Goal: Transaction & Acquisition: Purchase product/service

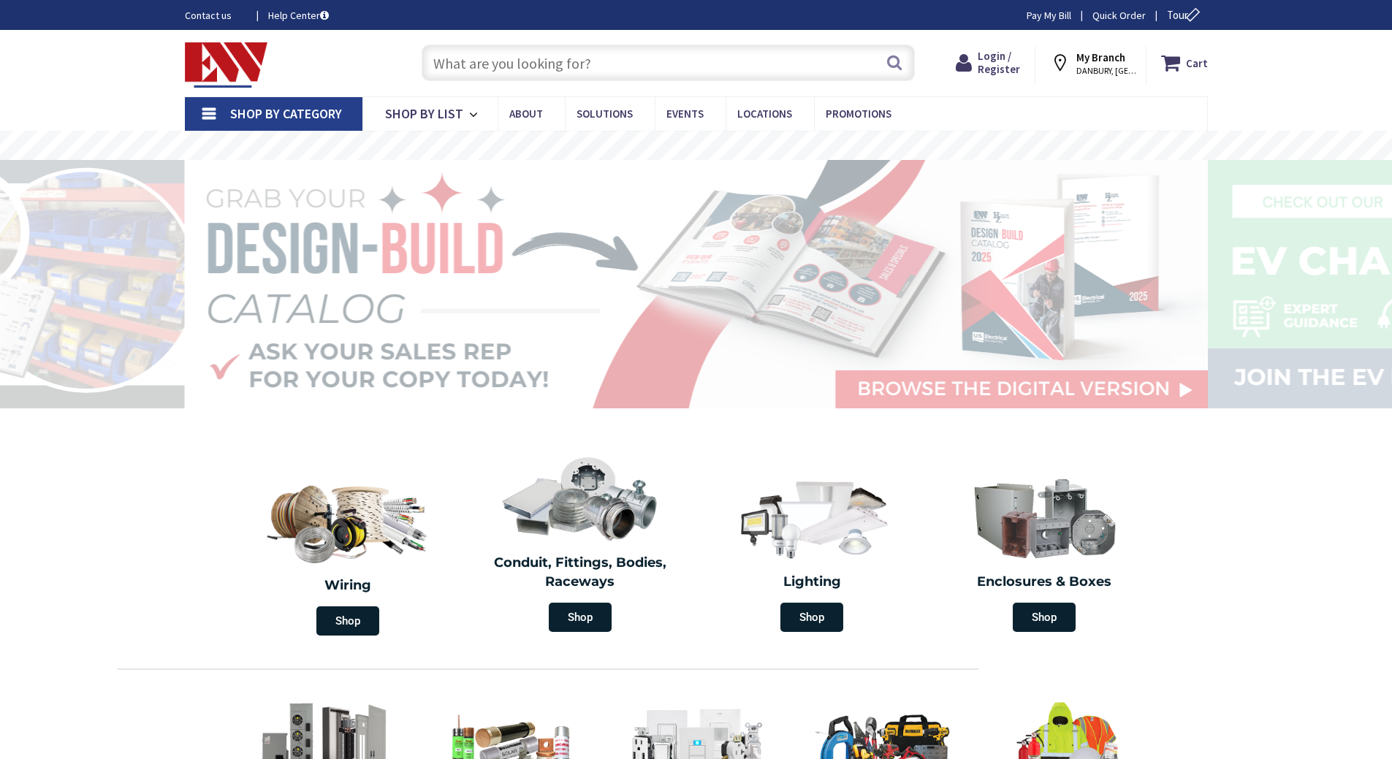
click at [485, 67] on input "text" at bounding box center [668, 63] width 493 height 37
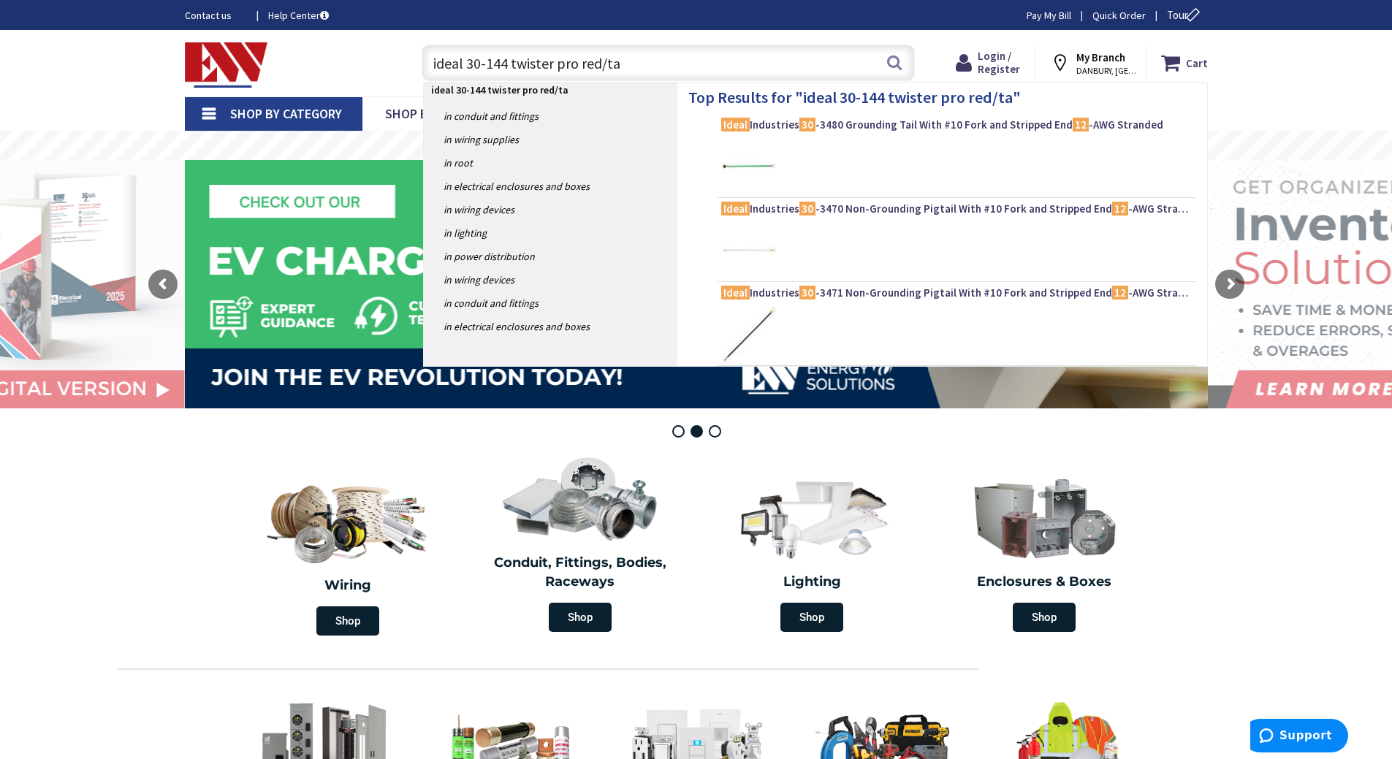
type input "ideal 30-144 twister pro red/tan"
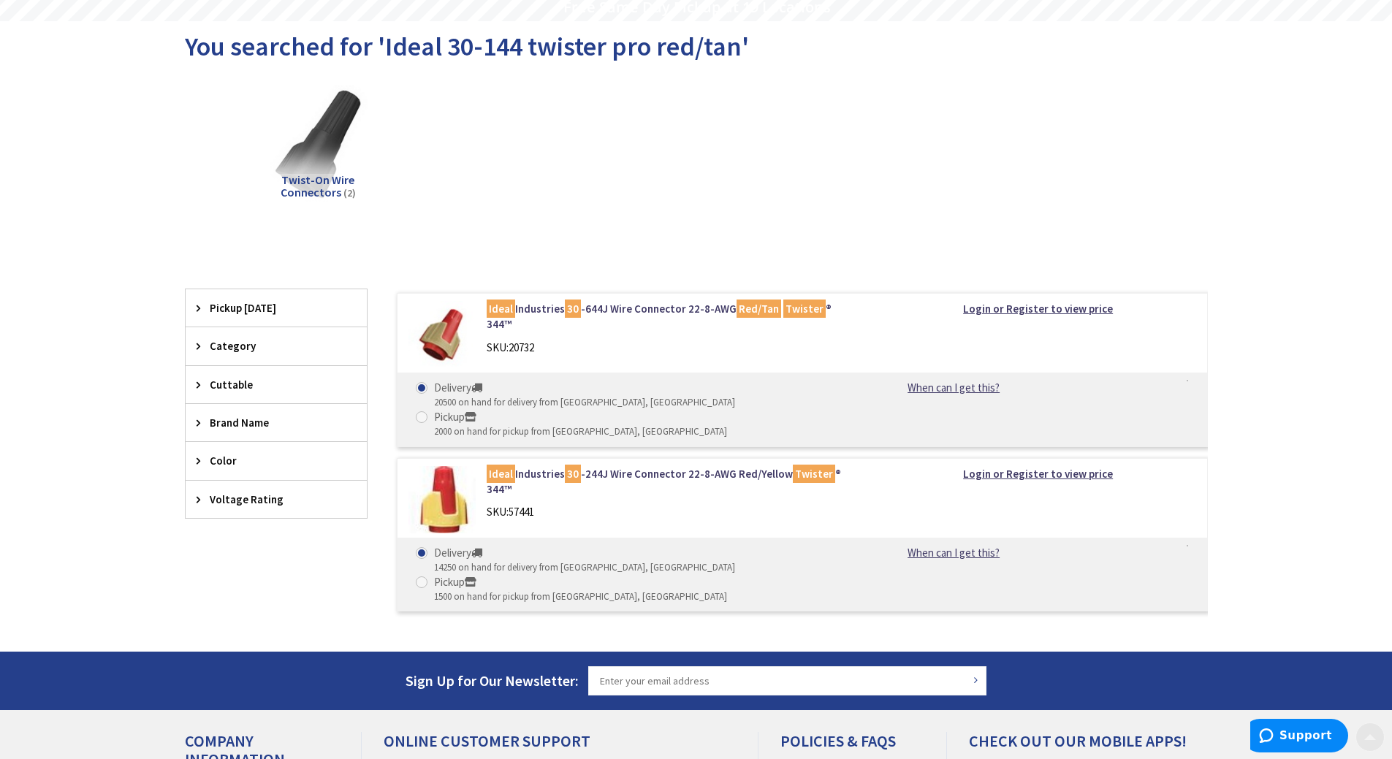
scroll to position [146, 0]
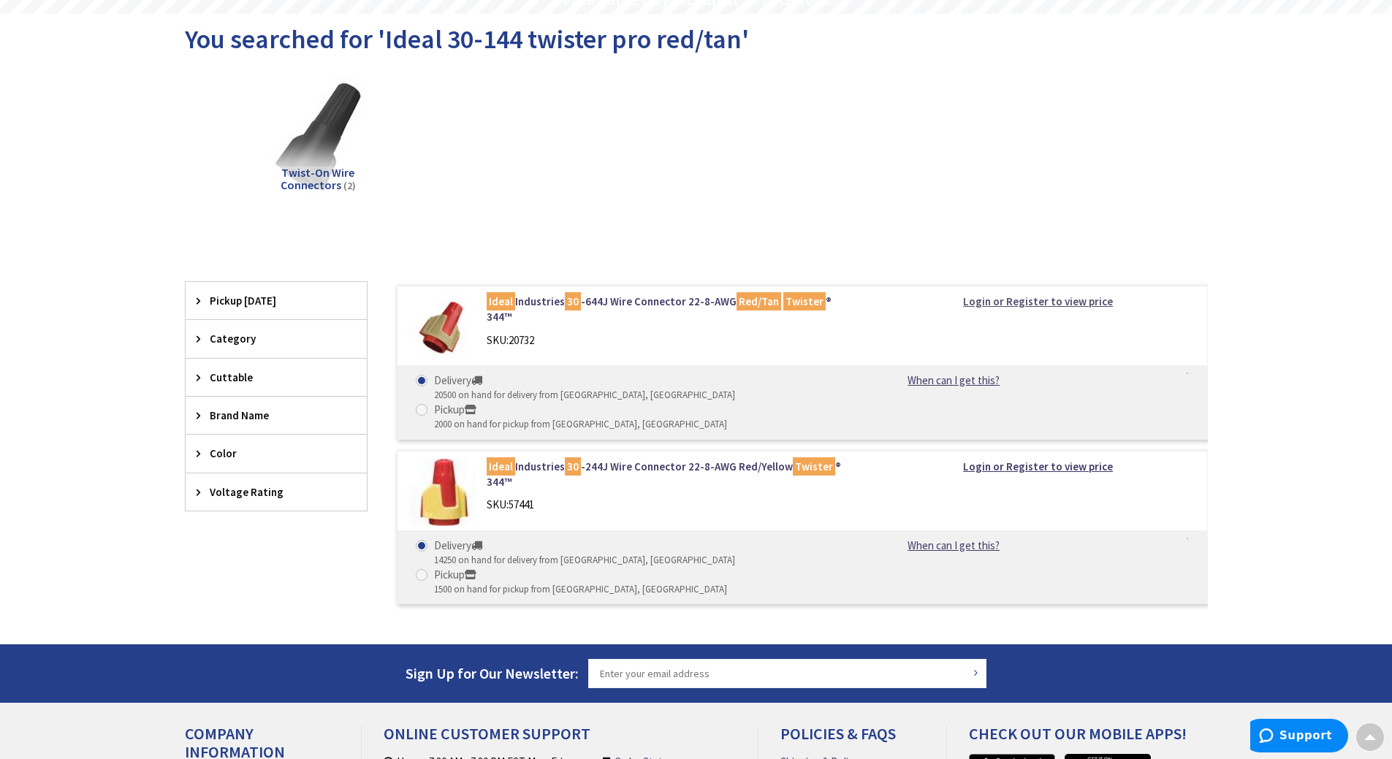
click at [1050, 305] on strong "Login or Register to view price" at bounding box center [1038, 302] width 150 height 14
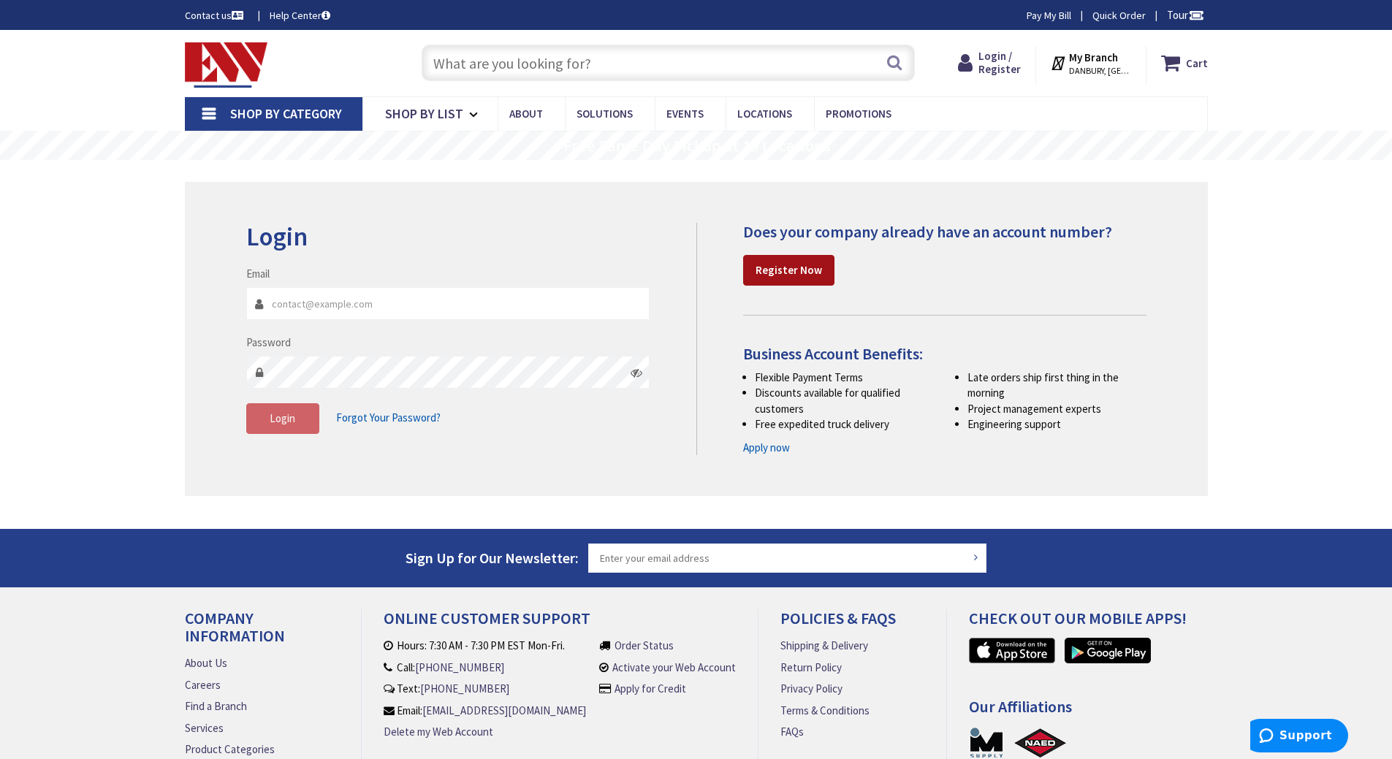
click at [795, 277] on strong "Register Now" at bounding box center [789, 270] width 67 height 14
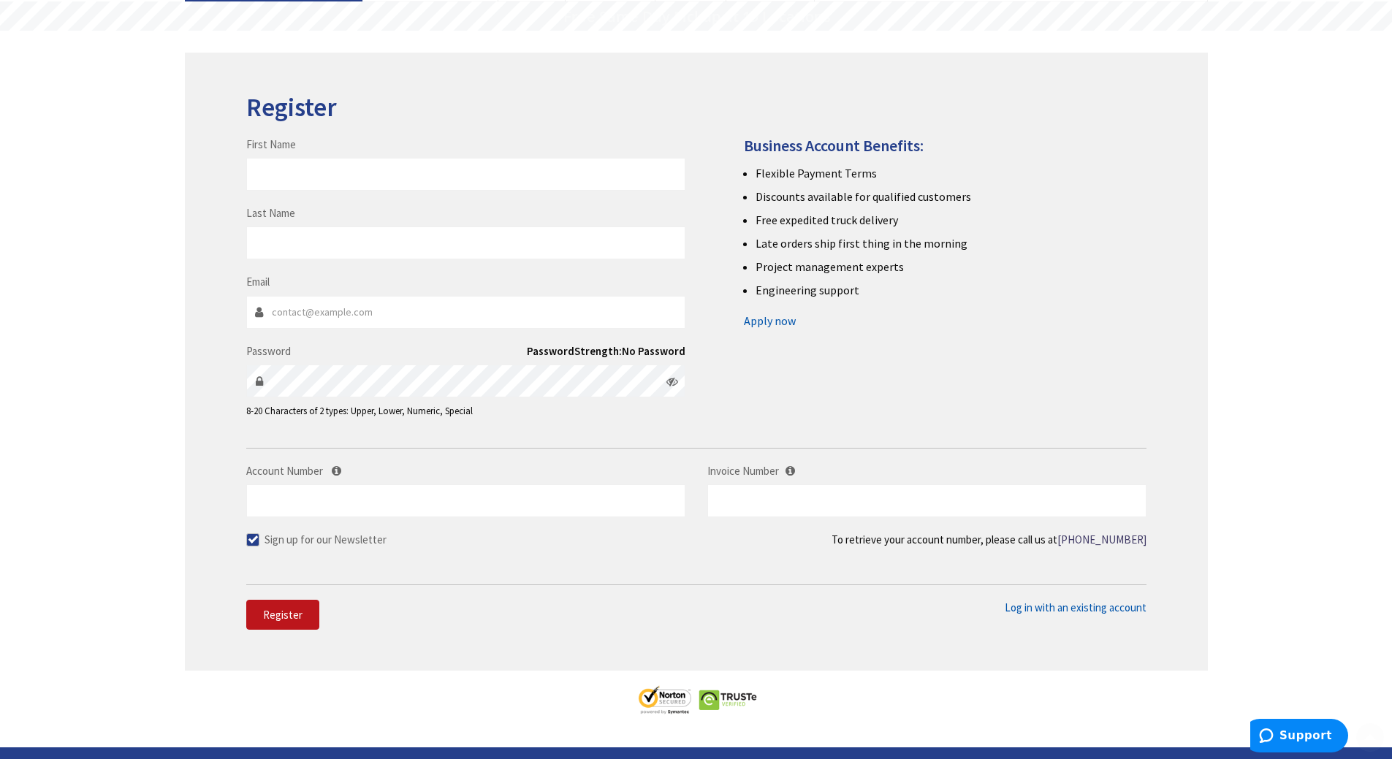
scroll to position [146, 0]
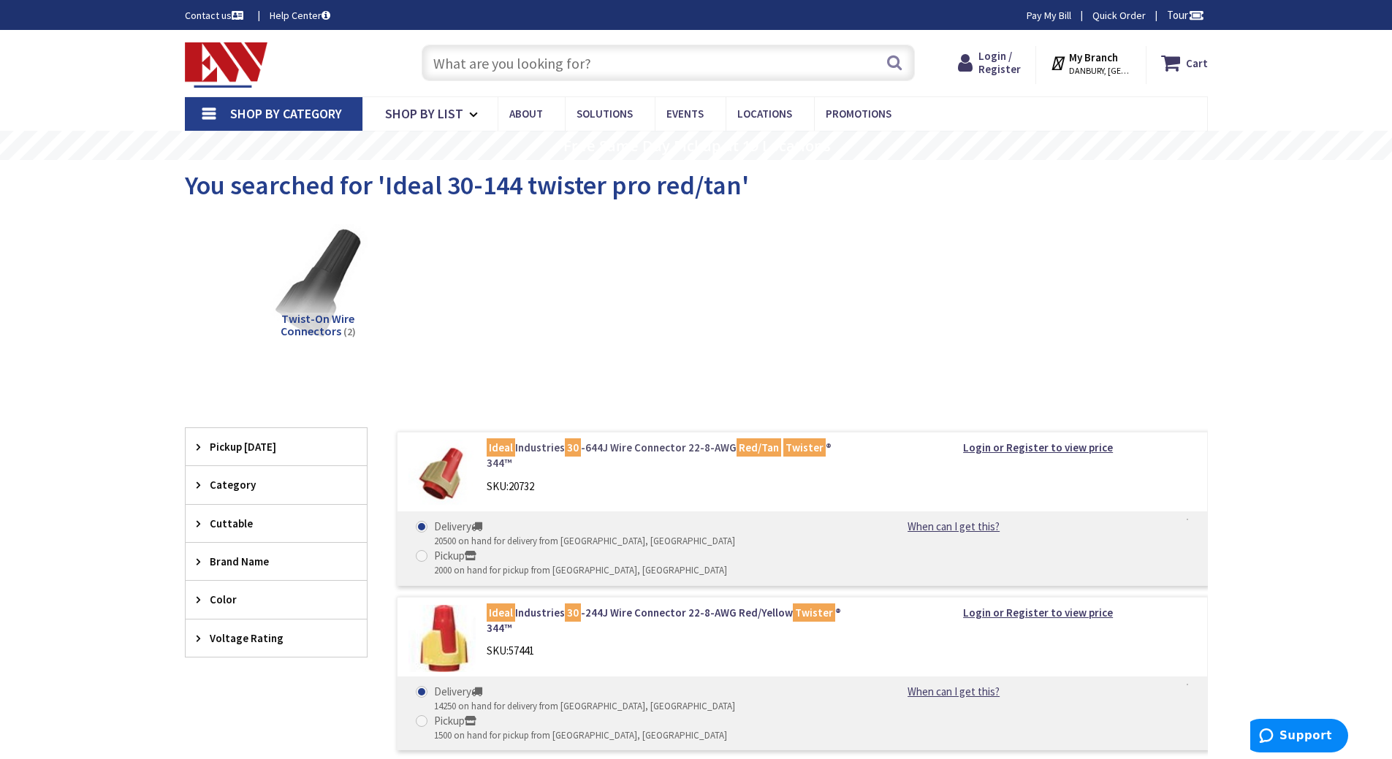
click at [539, 448] on link "Ideal Industries 30 -644J Wire Connector 22-8-AWG Red/Tan Twister ® 344™" at bounding box center [673, 455] width 372 height 31
click at [1061, 448] on strong "Login or Register to view price" at bounding box center [1038, 448] width 150 height 14
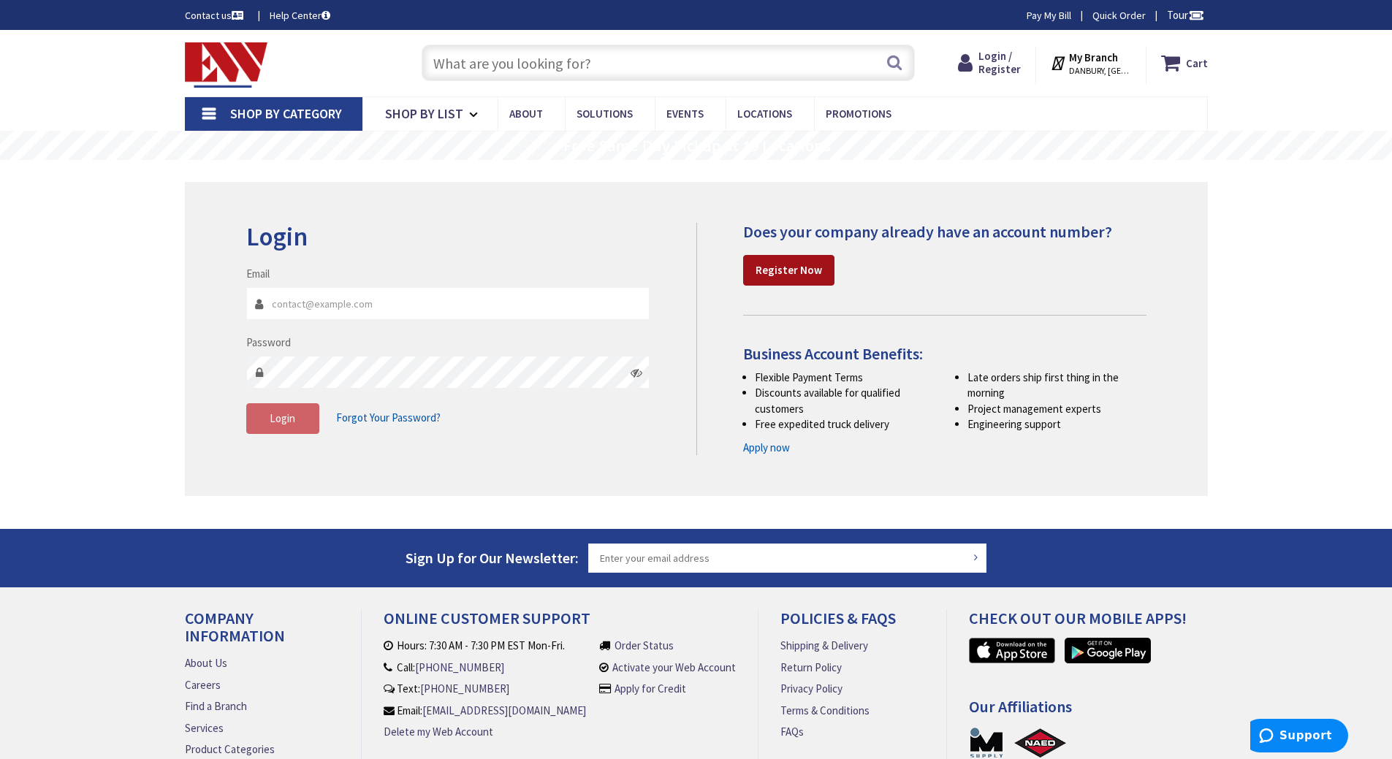
click at [787, 265] on strong "Register Now" at bounding box center [789, 270] width 67 height 14
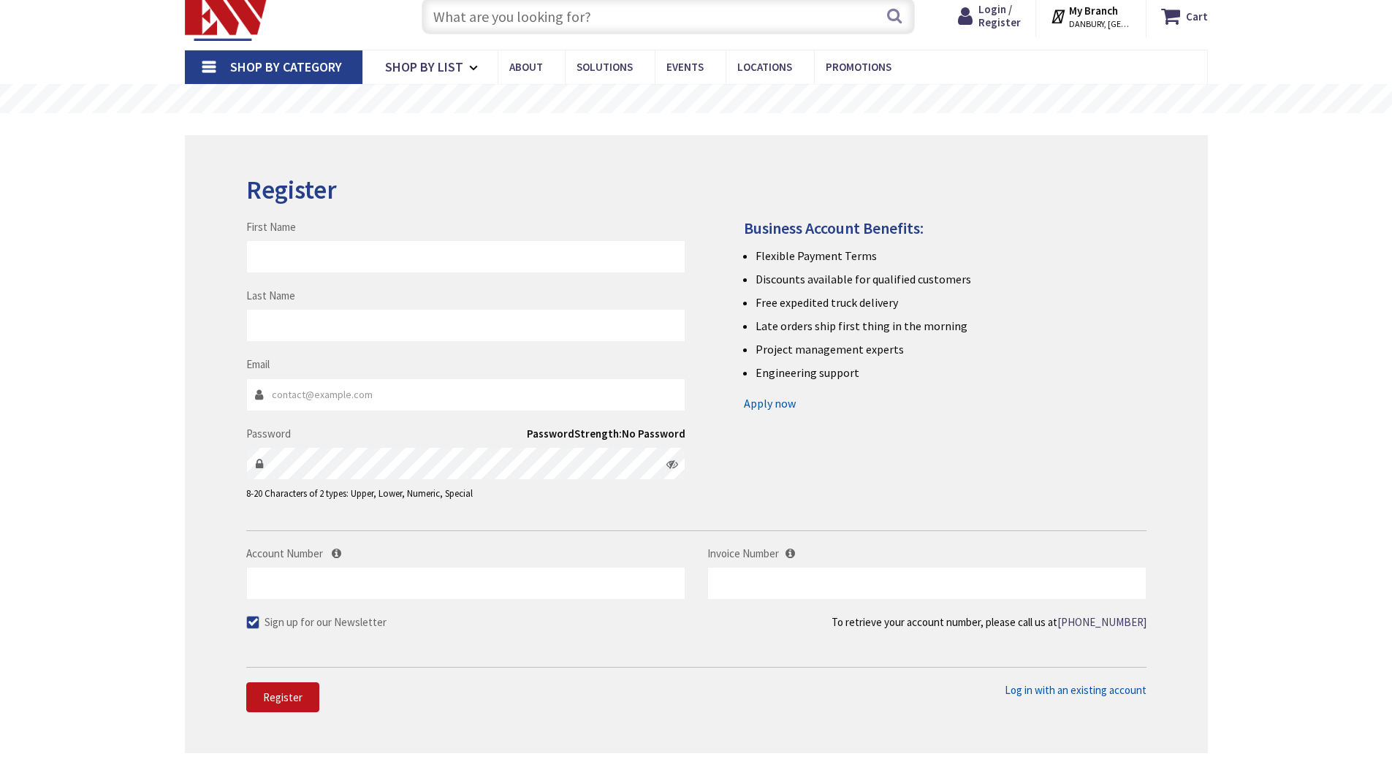
scroll to position [73, 0]
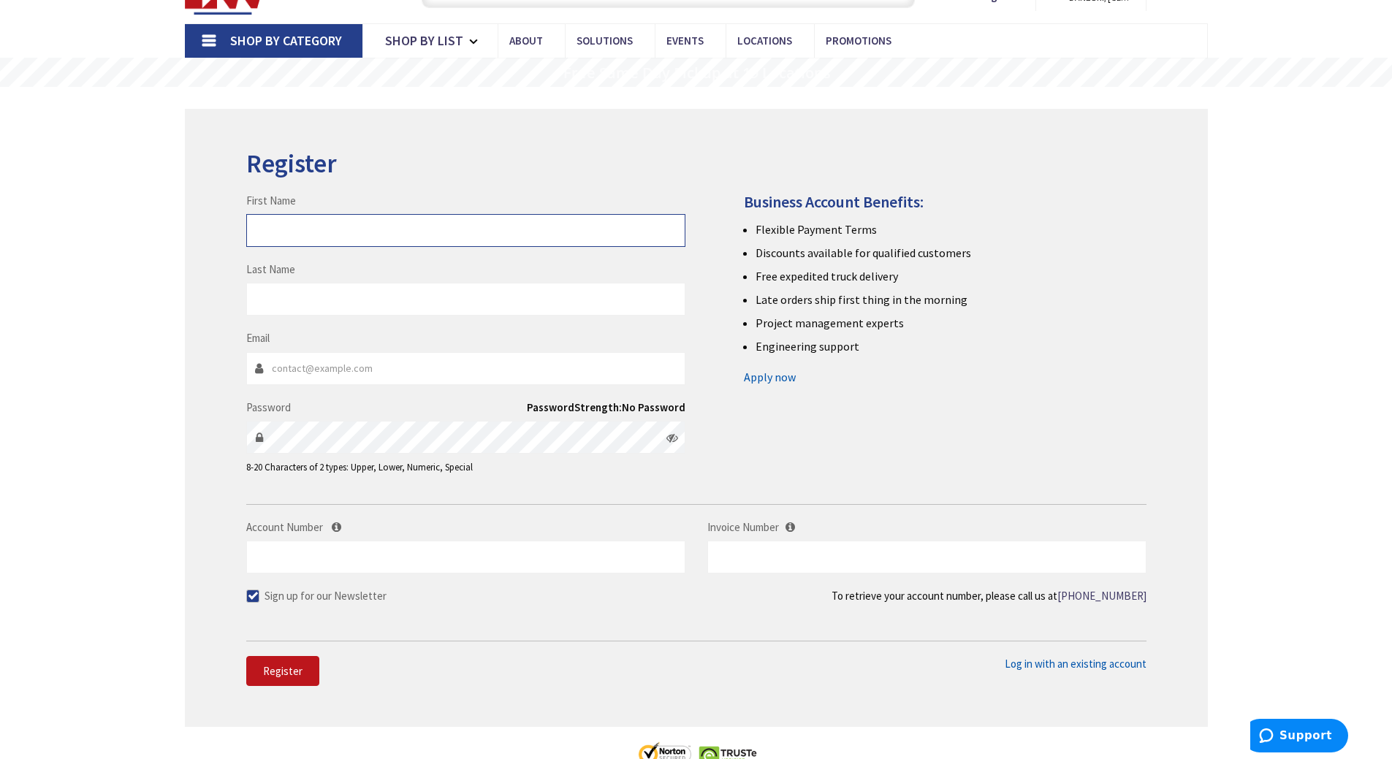
click at [441, 232] on input "First Name" at bounding box center [465, 230] width 439 height 33
type input "[PERSON_NAME]"
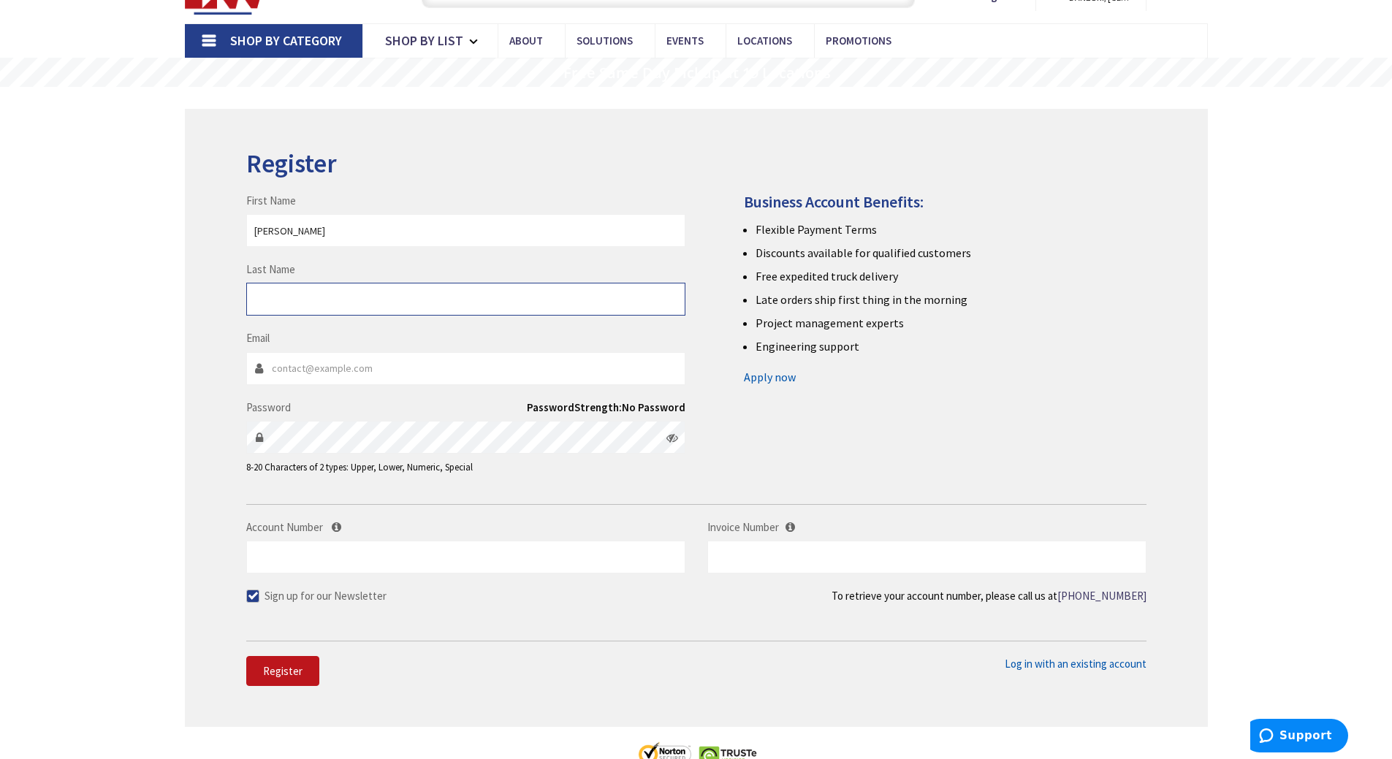
click at [374, 306] on input "Last Name" at bounding box center [465, 299] width 439 height 33
type input "[PERSON_NAME]"
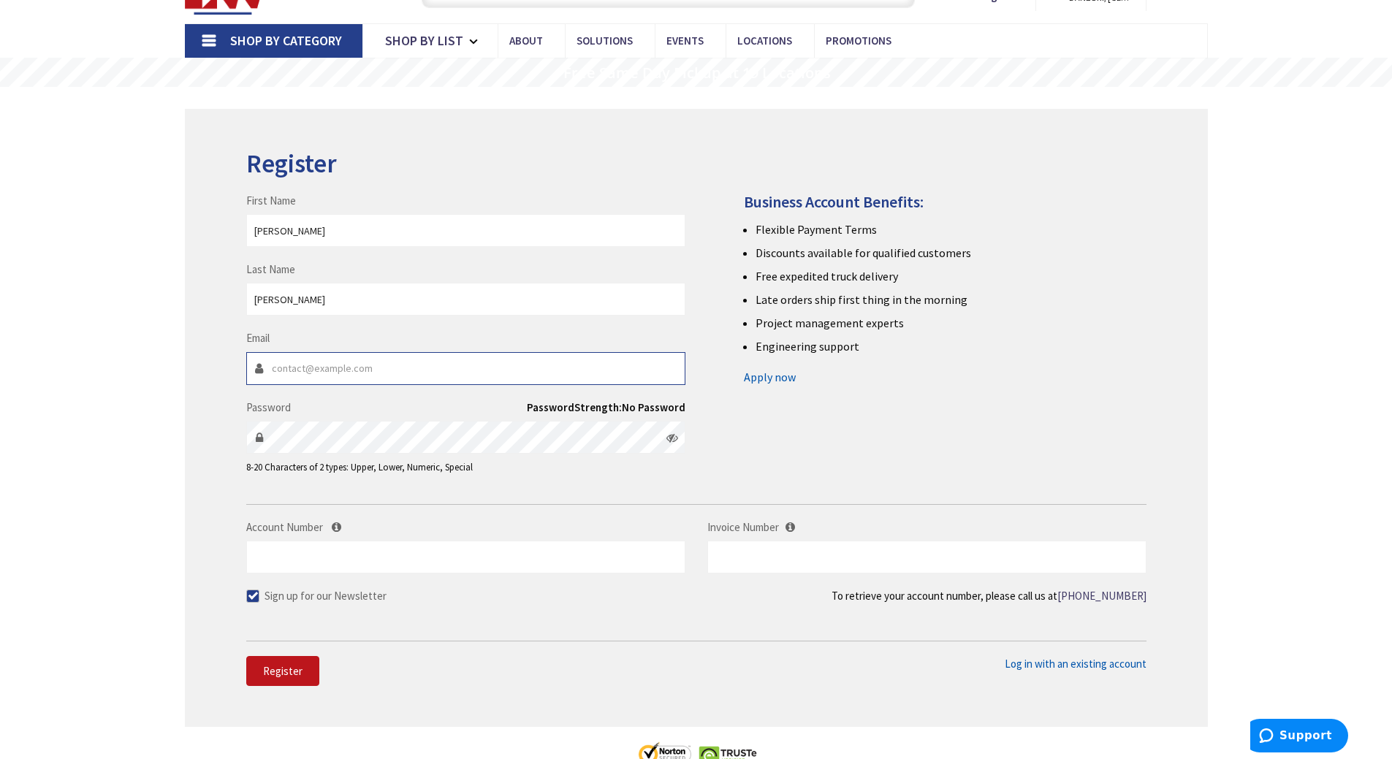
click at [300, 374] on input "Email" at bounding box center [465, 368] width 439 height 33
type input "[EMAIL_ADDRESS][DOMAIN_NAME]"
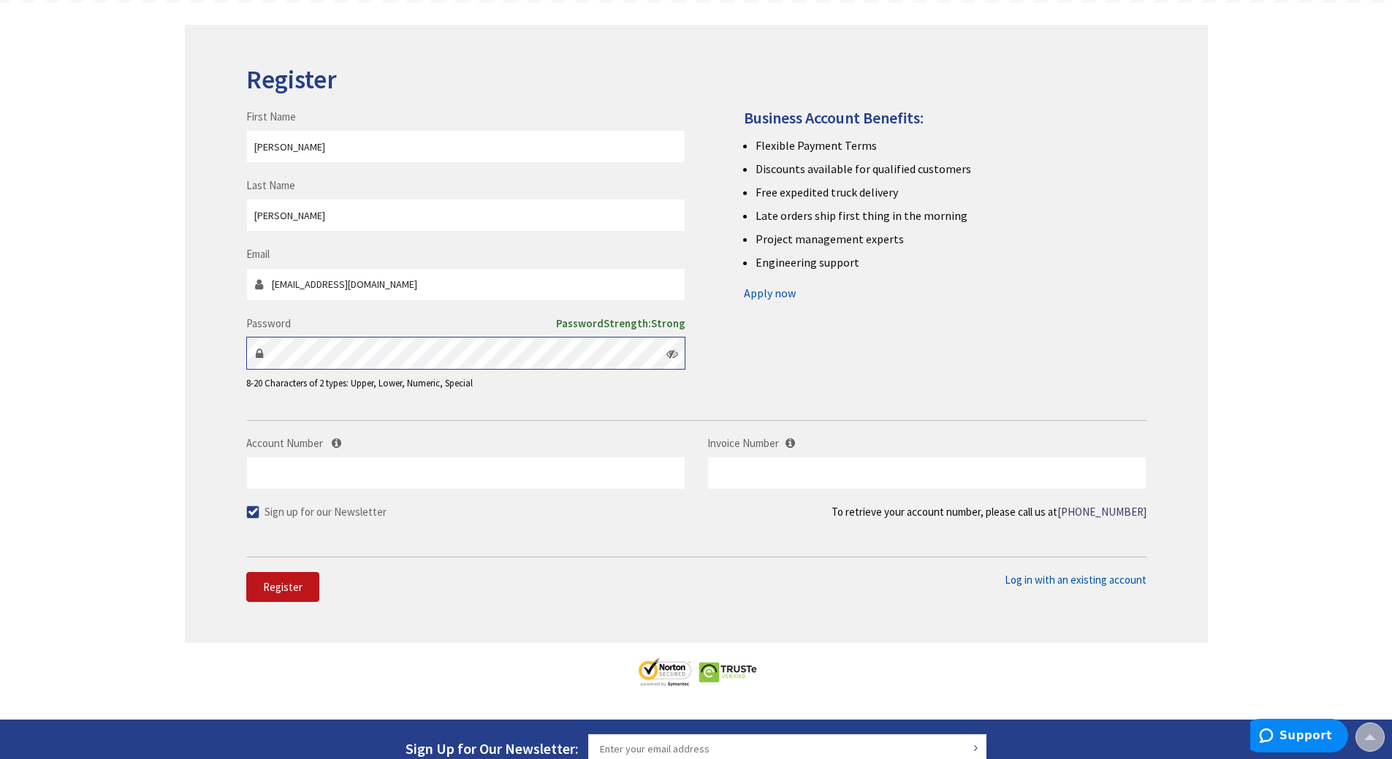
scroll to position [158, 0]
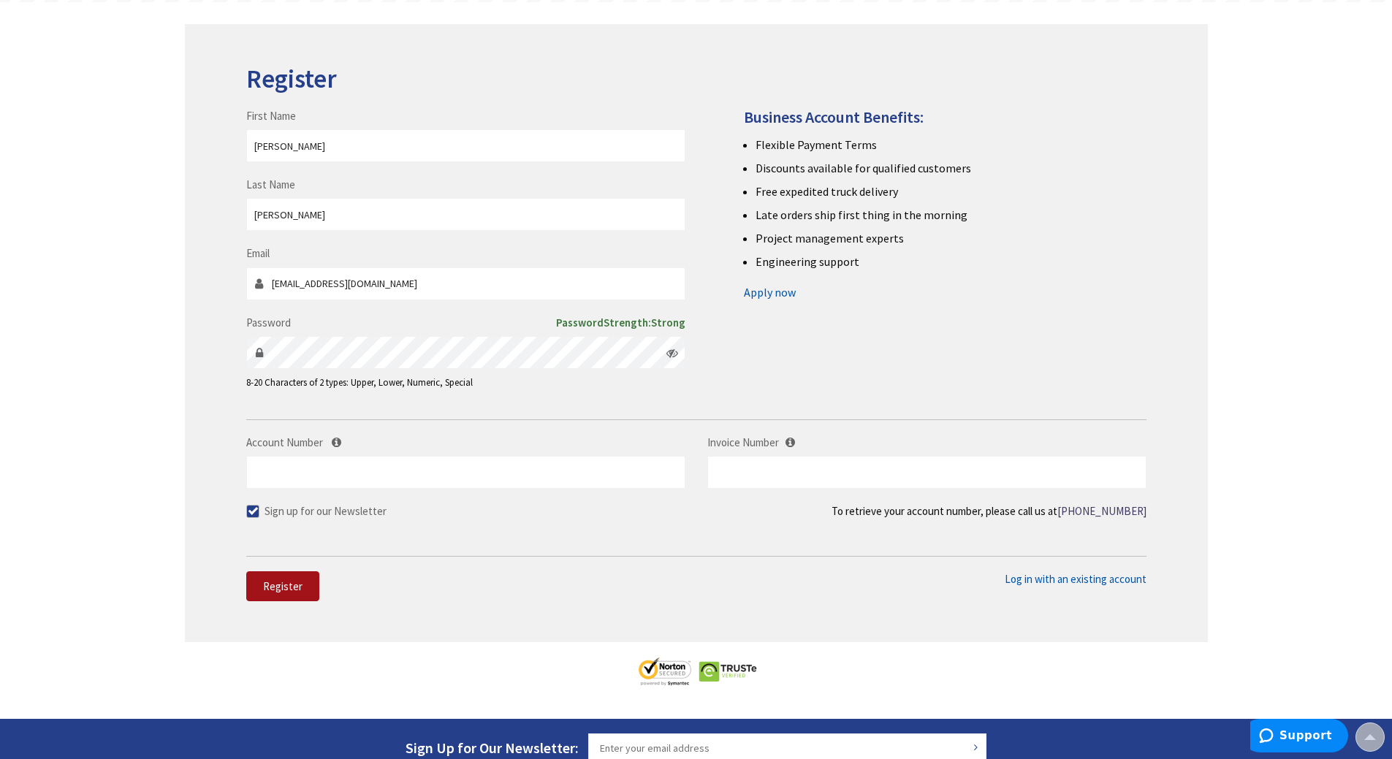
click at [291, 591] on span "Register" at bounding box center [282, 587] width 39 height 14
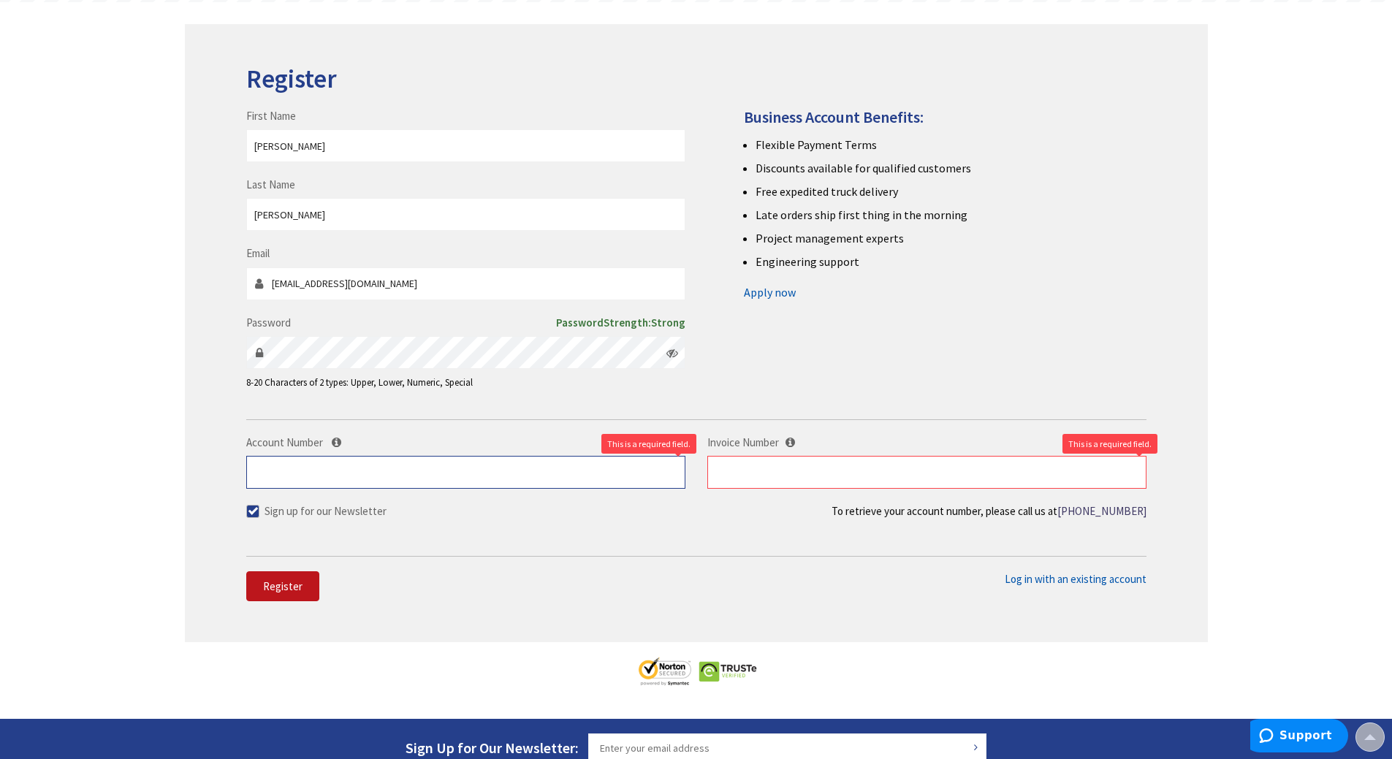
click at [300, 472] on input "Account Number" at bounding box center [465, 472] width 439 height 33
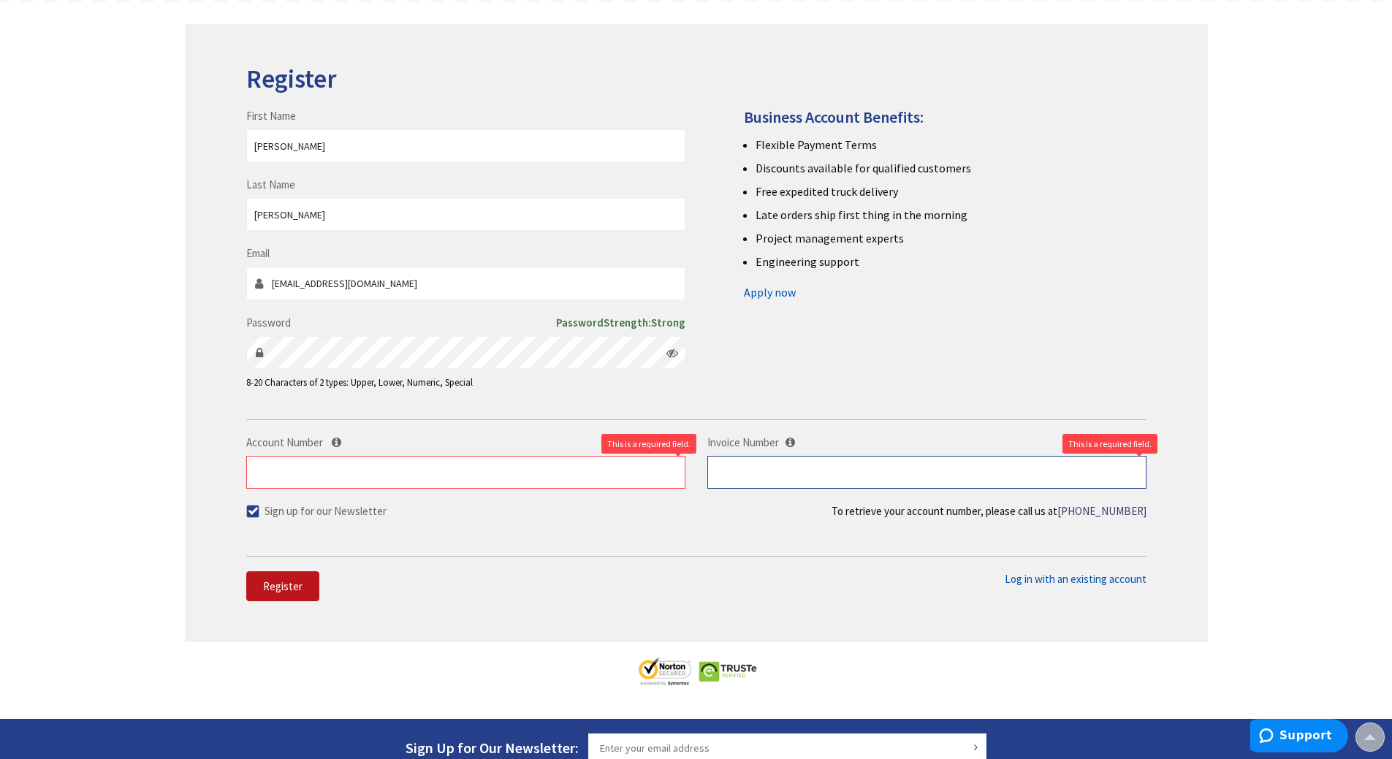
click at [752, 471] on input "text" at bounding box center [927, 472] width 439 height 33
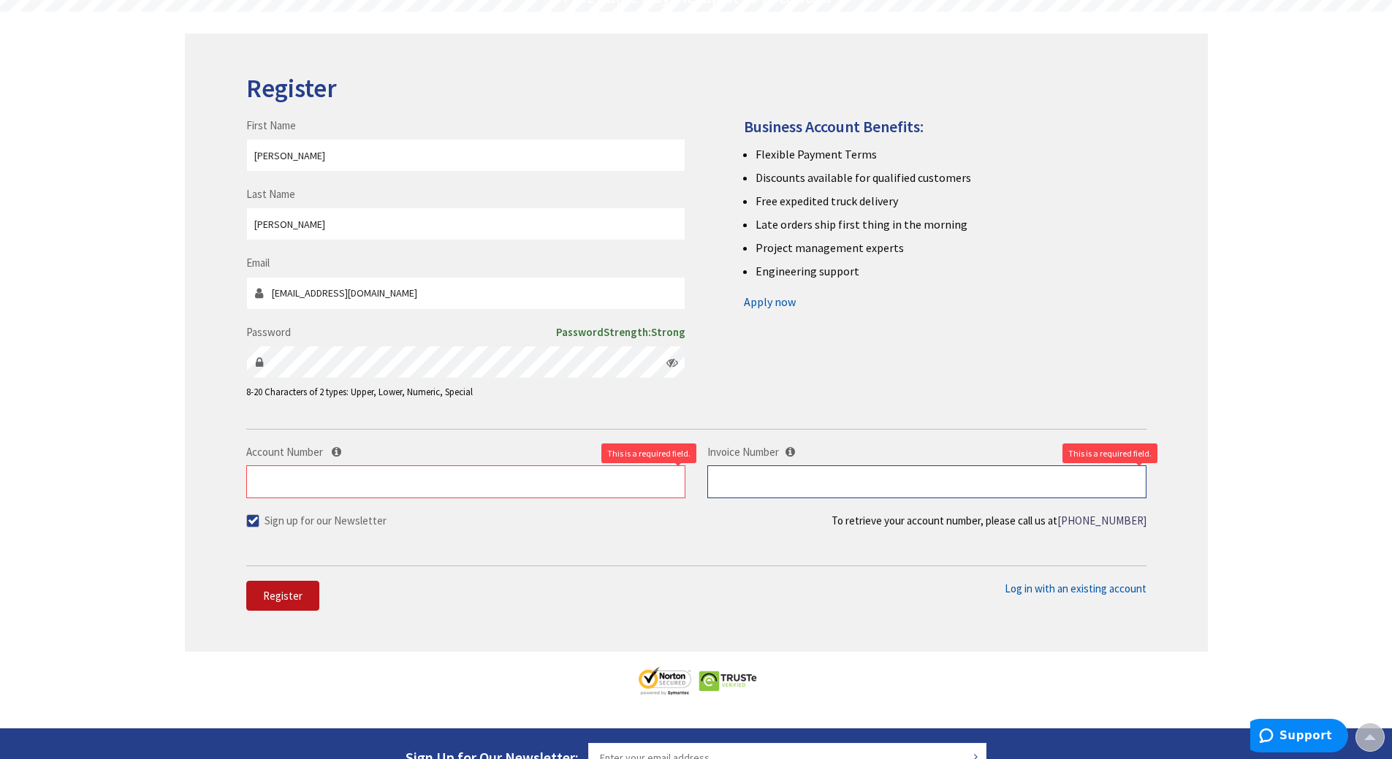
scroll to position [150, 0]
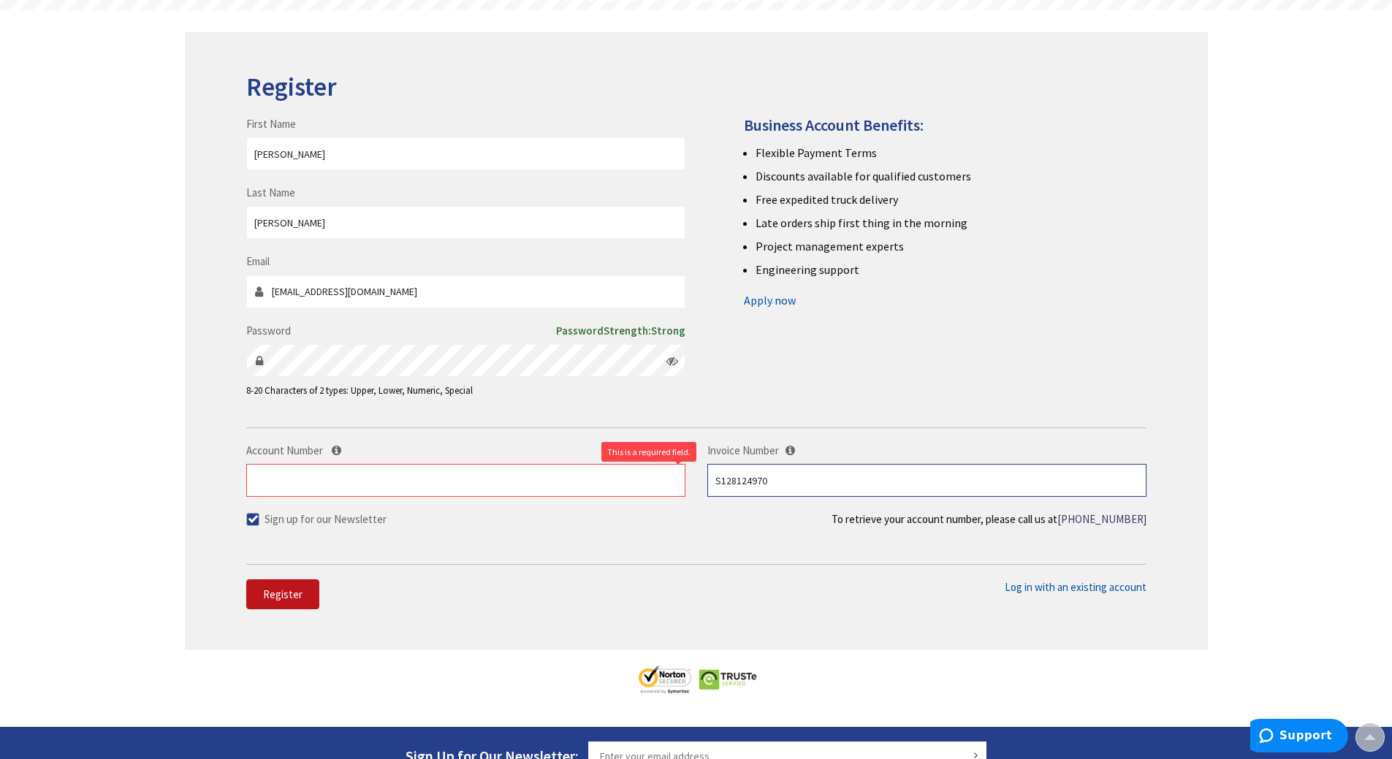
type input "S128124970"
drag, startPoint x: 711, startPoint y: 598, endPoint x: 667, endPoint y: 599, distance: 43.9
click at [710, 598] on div "Register First Name [PERSON_NAME] Last Name [PERSON_NAME] Email [EMAIL_ADDRESS]…" at bounding box center [696, 341] width 1023 height 618
click at [550, 478] on input "Account Number" at bounding box center [465, 480] width 439 height 33
drag, startPoint x: 780, startPoint y: 479, endPoint x: 710, endPoint y: 478, distance: 70.2
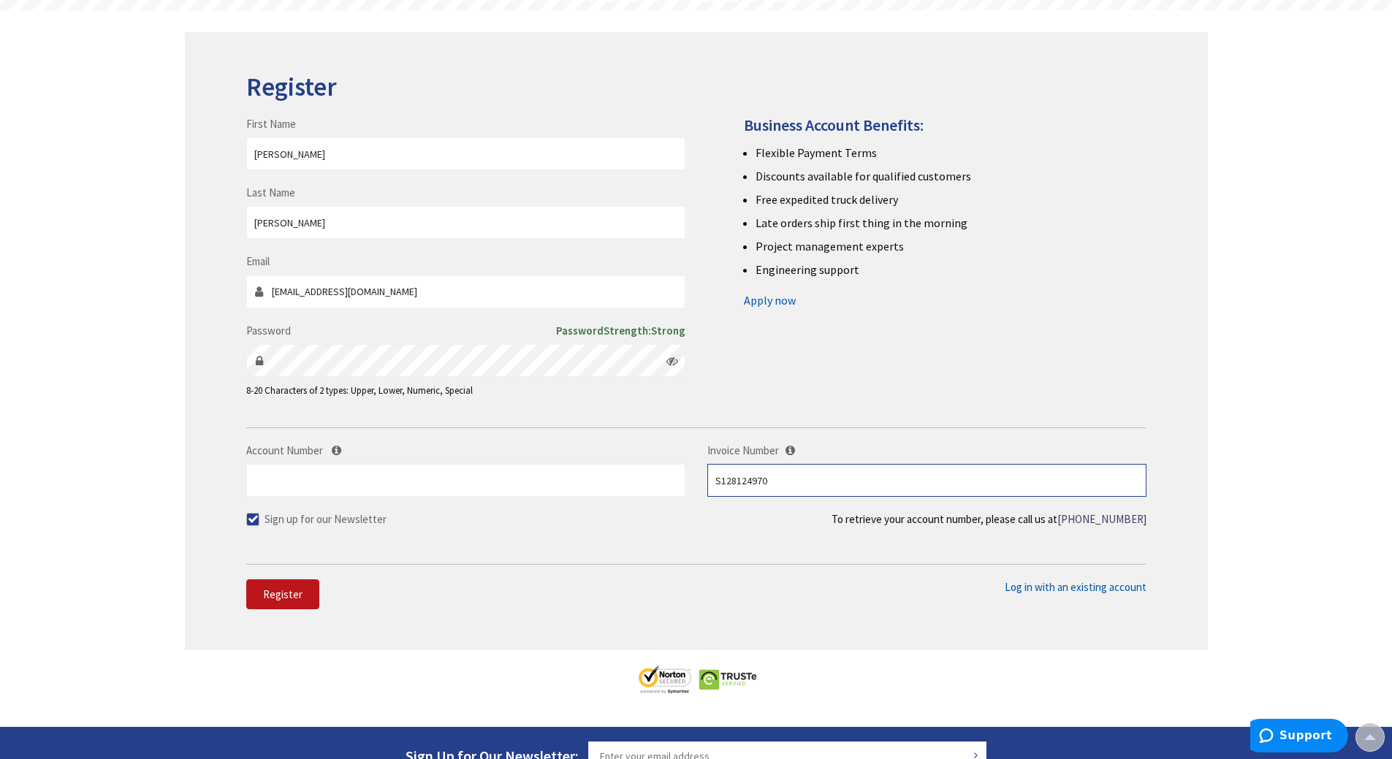
click at [710, 478] on input "S128124970" at bounding box center [927, 480] width 439 height 33
click at [277, 485] on input "Account Number" at bounding box center [465, 480] width 439 height 33
paste input "S128124970"
type input "S128124970"
click at [289, 587] on button "Register" at bounding box center [282, 595] width 73 height 31
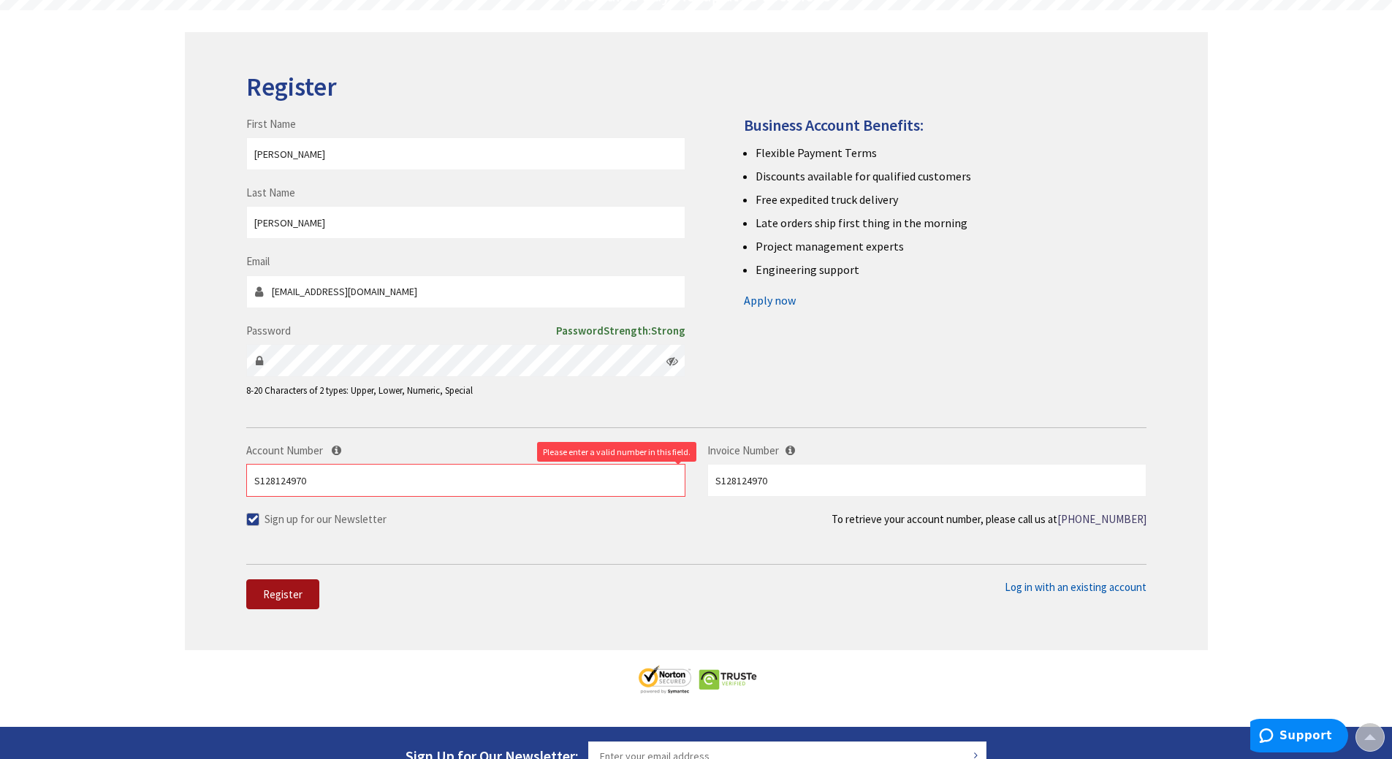
click at [287, 595] on span "Register" at bounding box center [282, 595] width 39 height 14
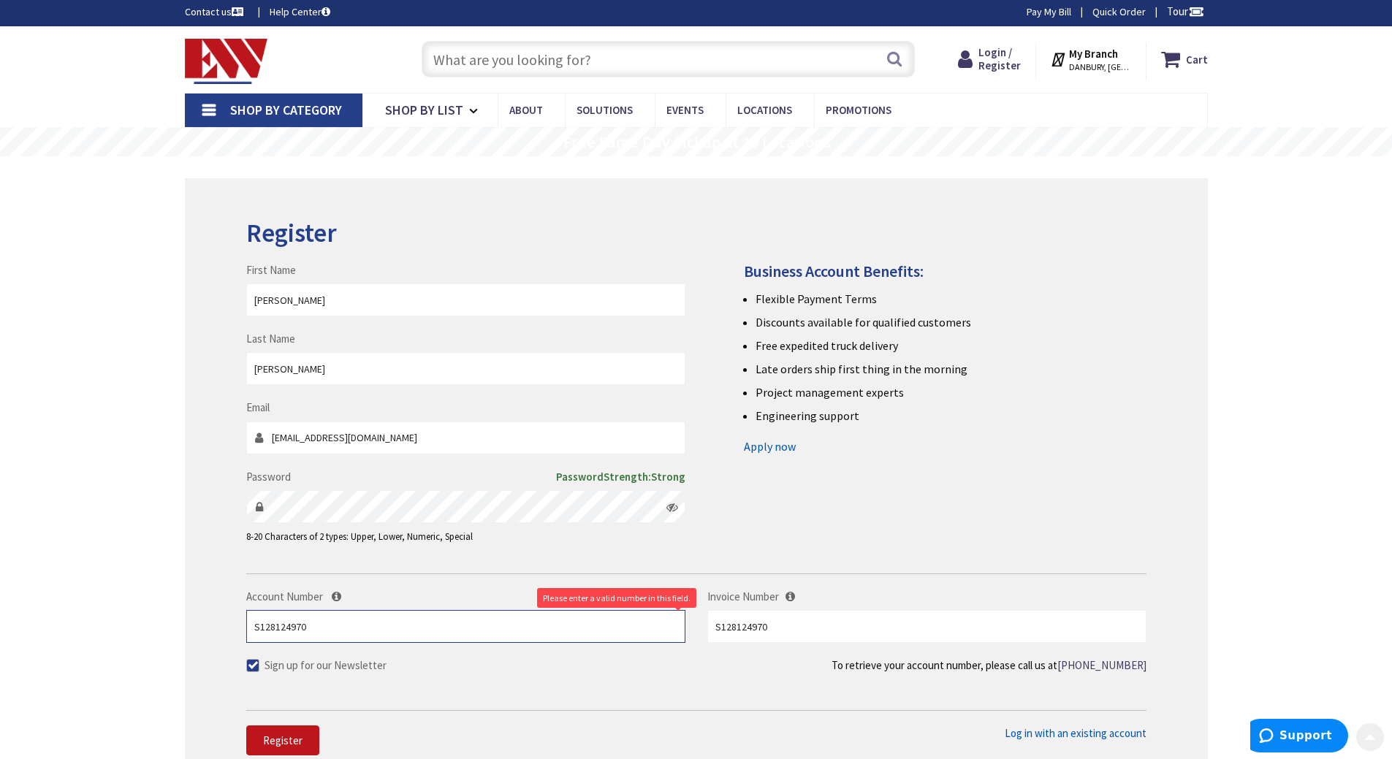
scroll to position [0, 0]
